Goal: Task Accomplishment & Management: Manage account settings

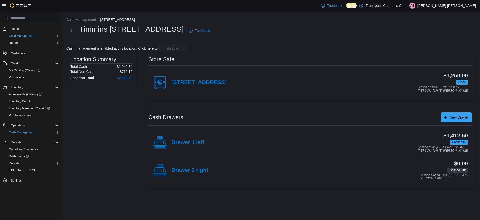
click at [467, 5] on p "Austen Bourgon" at bounding box center [447, 6] width 59 height 6
click at [446, 49] on span "Sign Out" at bounding box center [444, 48] width 14 height 5
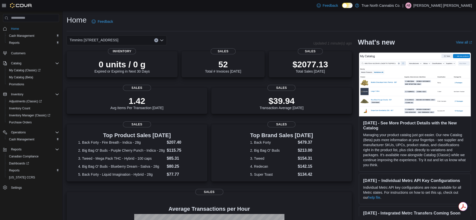
click at [464, 6] on p "Austen Bourgon" at bounding box center [442, 6] width 59 height 6
click at [435, 49] on span "Sign Out" at bounding box center [440, 48] width 14 height 5
